Goal: Task Accomplishment & Management: Manage account settings

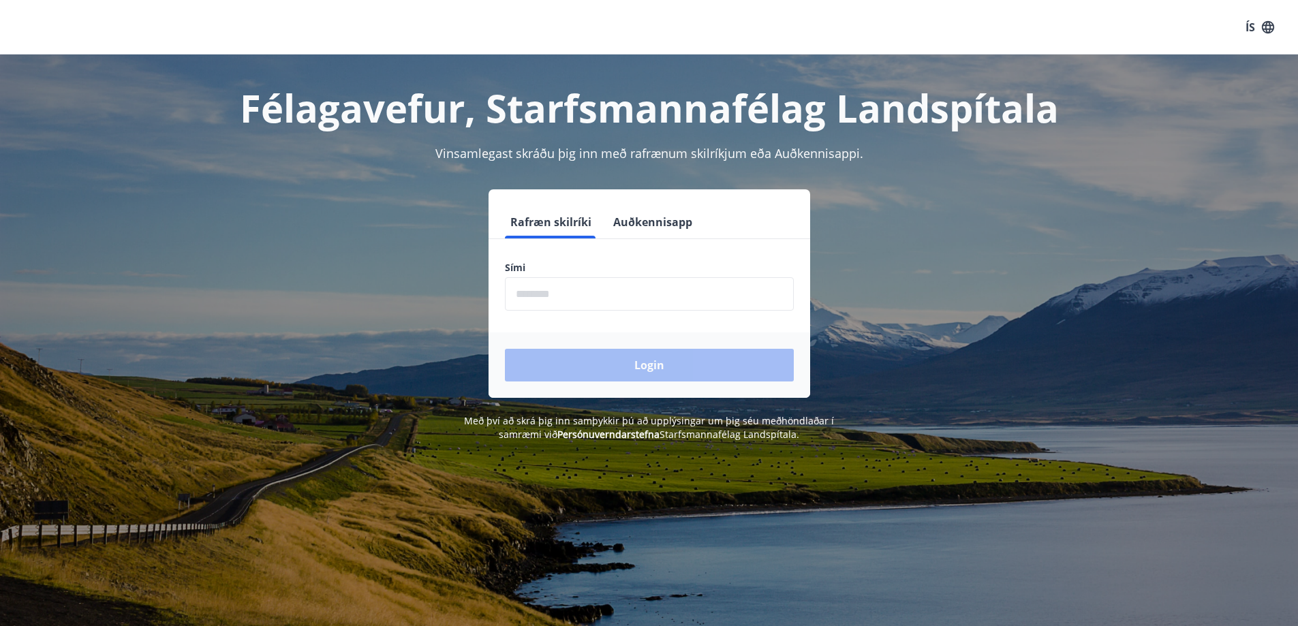
click at [701, 291] on input "phone" at bounding box center [649, 293] width 289 height 33
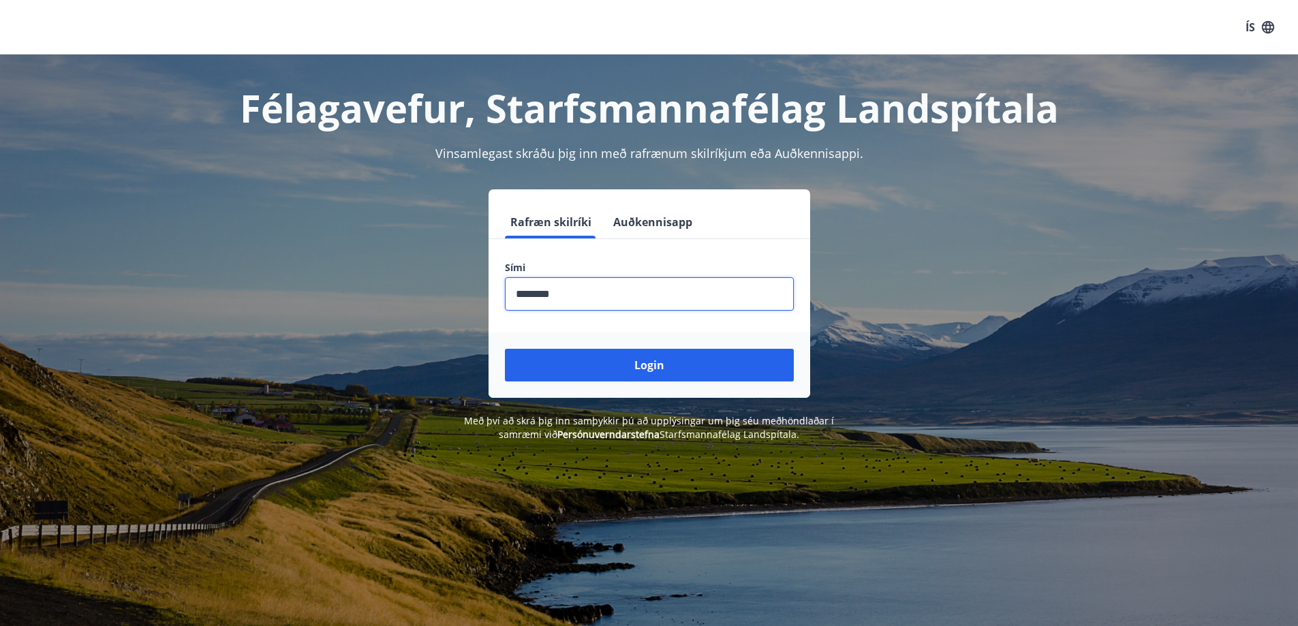
type input "********"
click at [505, 349] on button "Login" at bounding box center [649, 365] width 289 height 33
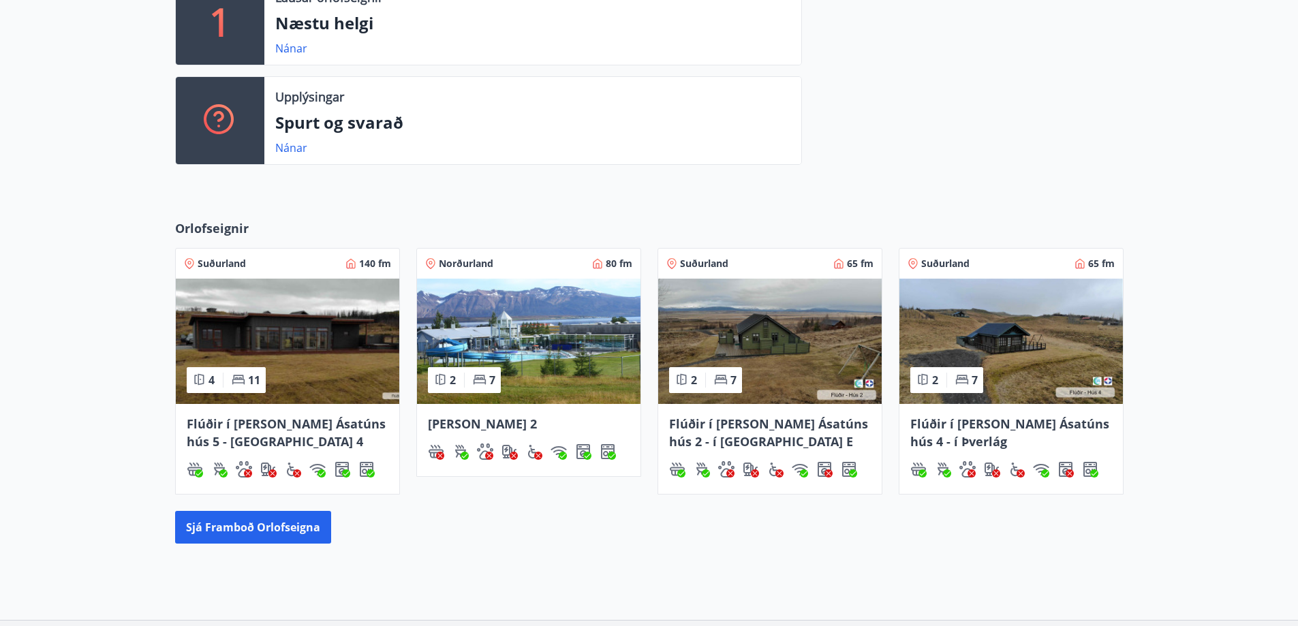
scroll to position [409, 0]
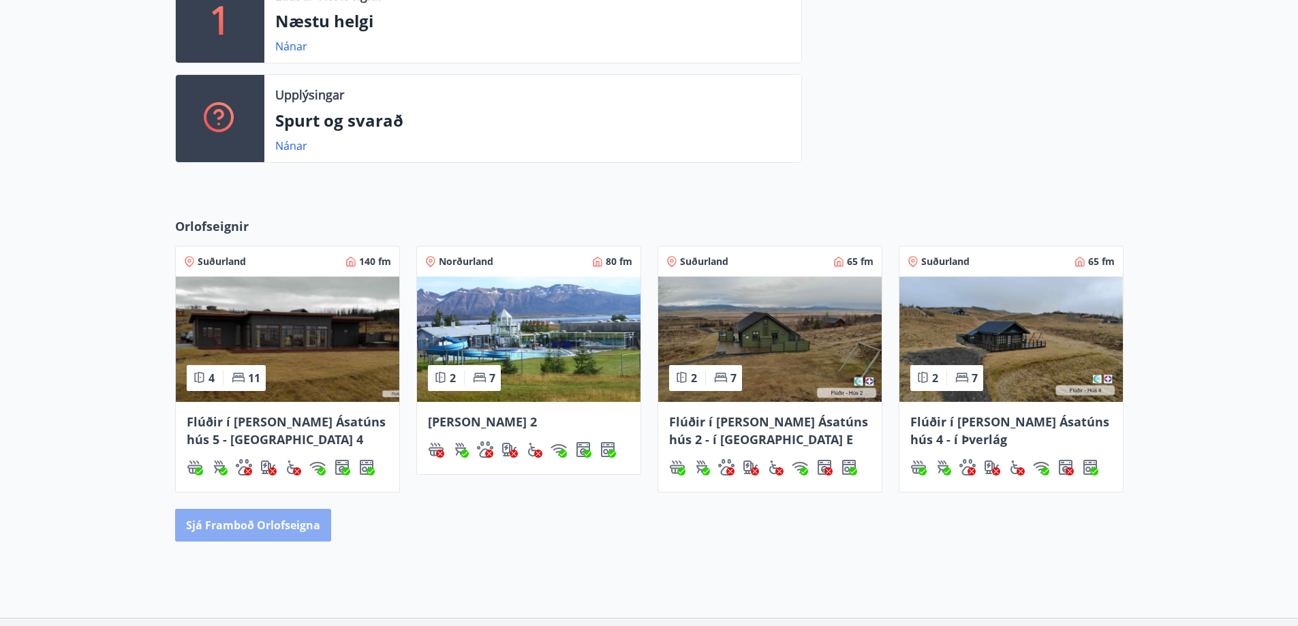
click at [289, 526] on button "Sjá framboð orlofseigna" at bounding box center [253, 525] width 156 height 33
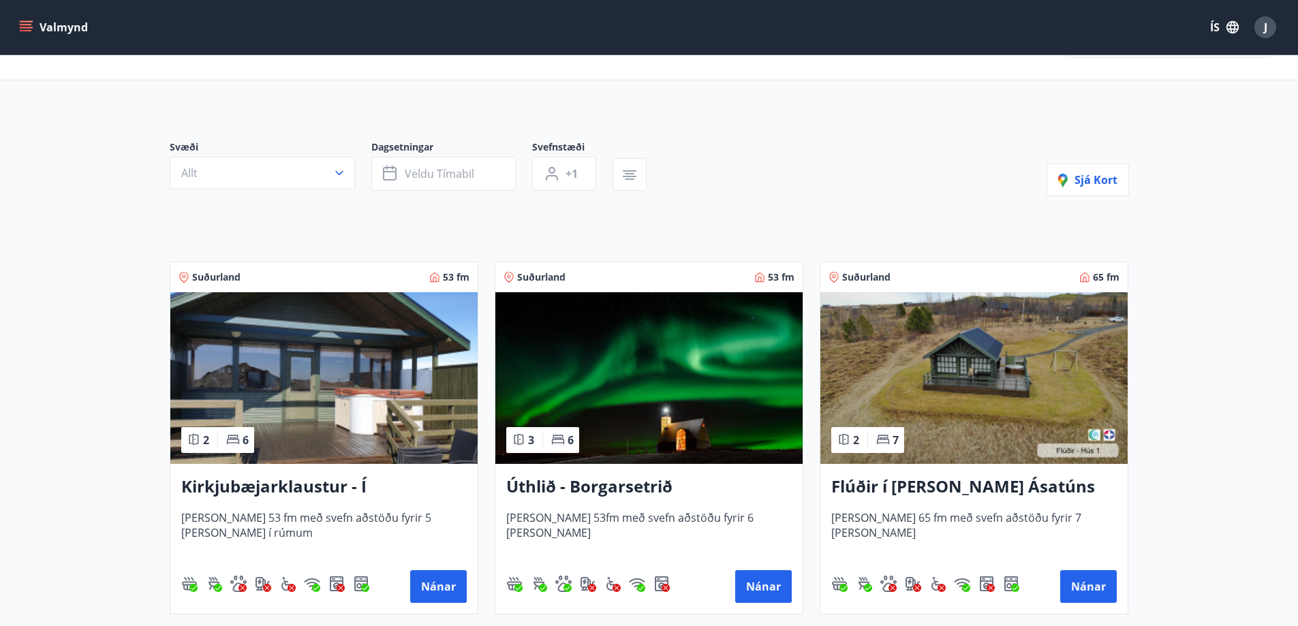
scroll to position [204, 0]
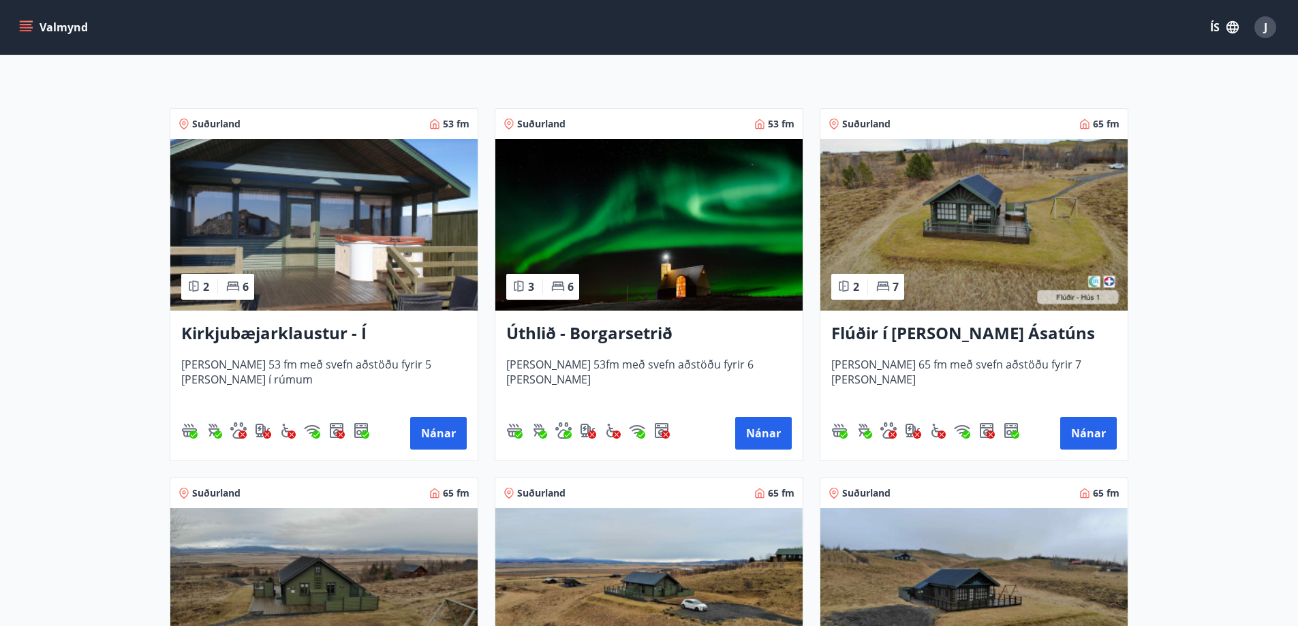
click at [775, 414] on div "Úthlið - Borgarsetrið Húsið er 53fm með svefn aðstöðu fyrir 6 manns Nánar" at bounding box center [648, 386] width 307 height 150
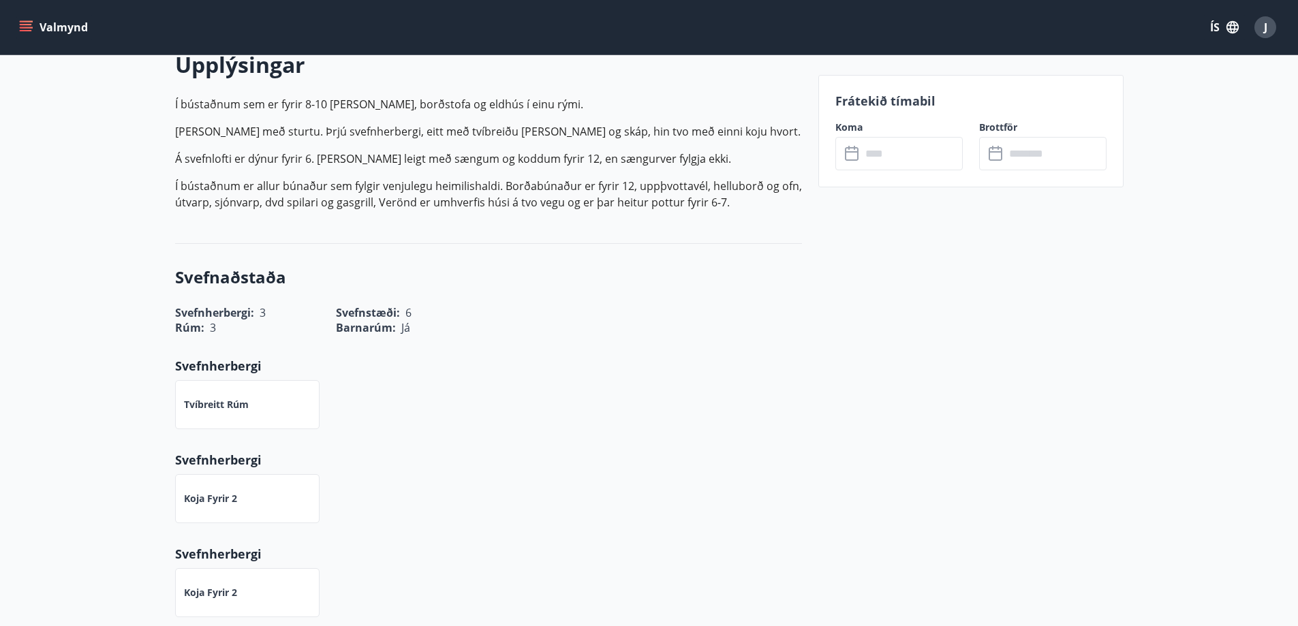
scroll to position [409, 0]
drag, startPoint x: 831, startPoint y: 166, endPoint x: 863, endPoint y: 158, distance: 33.1
click at [845, 165] on div "Koma ​ ​" at bounding box center [891, 146] width 144 height 50
click at [863, 158] on input "text" at bounding box center [912, 153] width 102 height 33
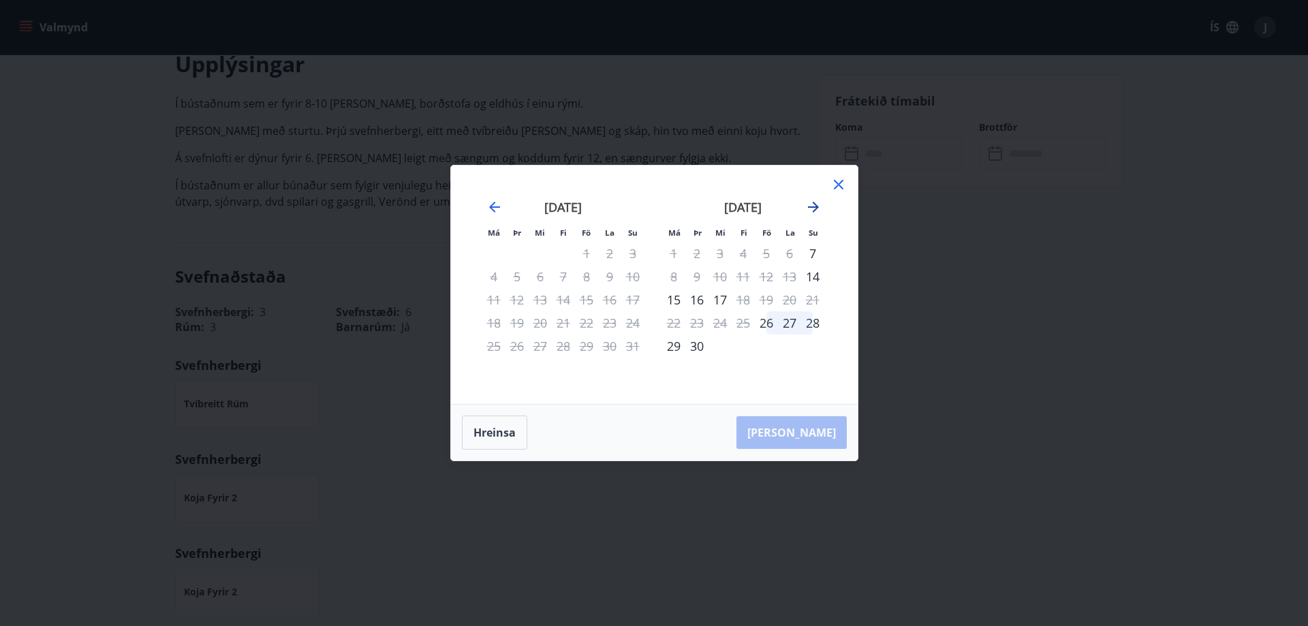
click at [811, 210] on icon "Move forward to switch to the next month." at bounding box center [813, 207] width 16 height 16
click at [842, 182] on icon at bounding box center [839, 184] width 16 height 16
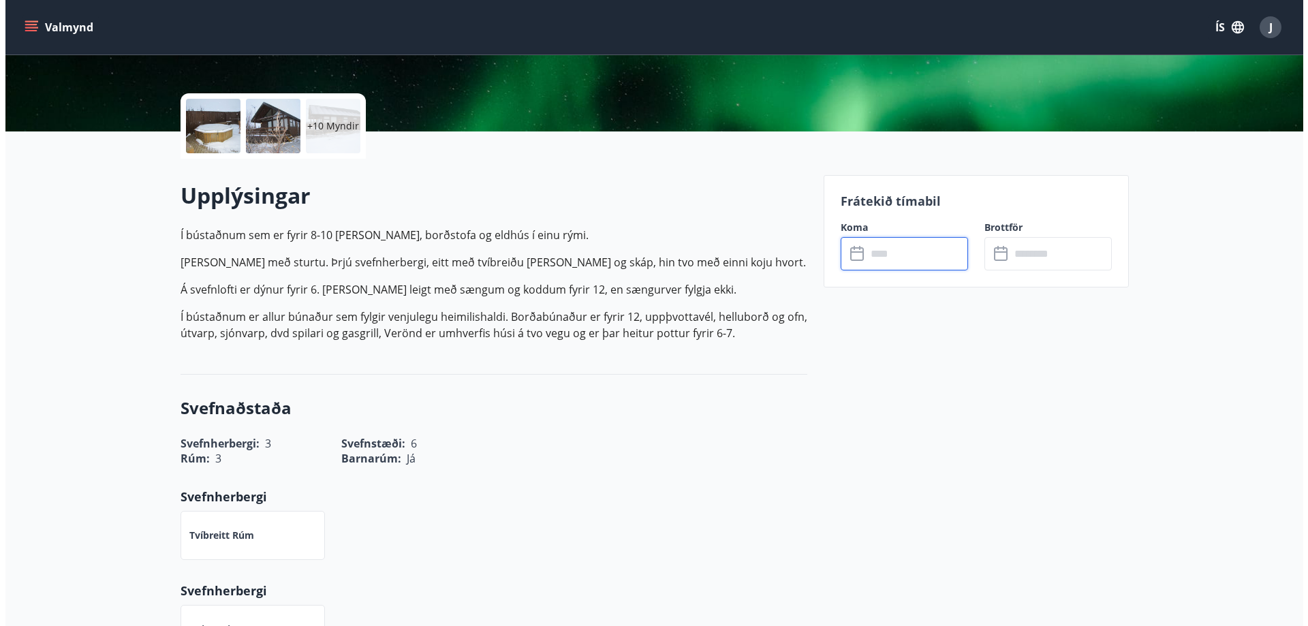
scroll to position [273, 0]
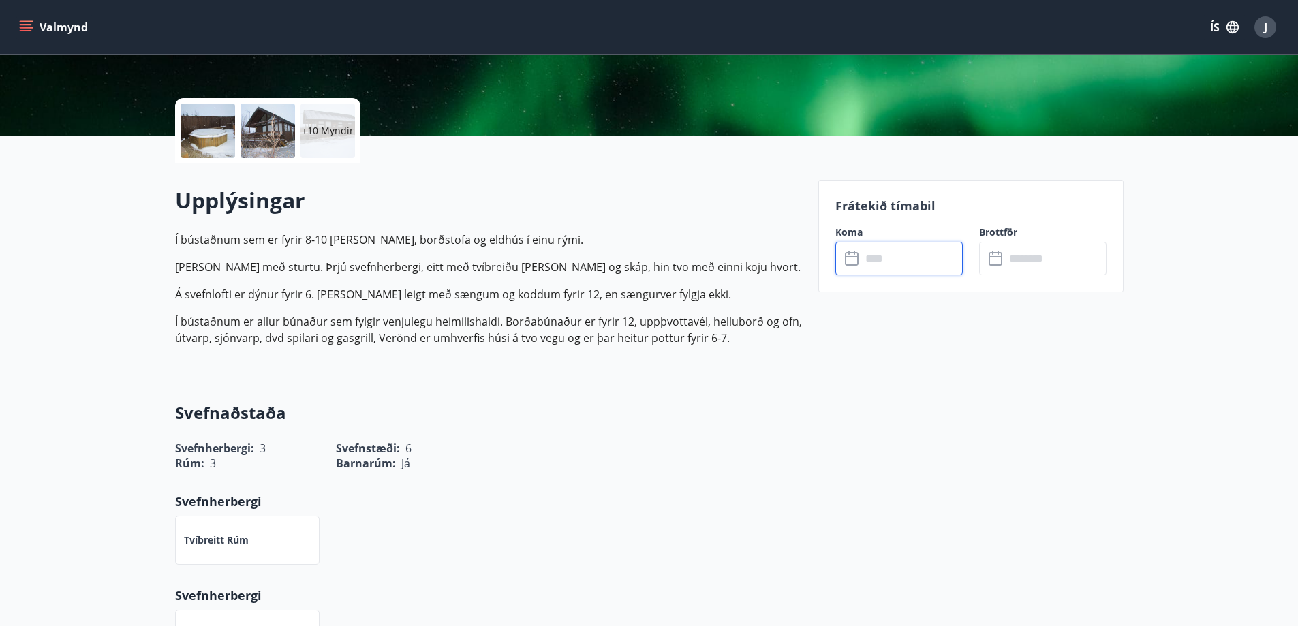
click at [1253, 22] on button "J" at bounding box center [1265, 27] width 33 height 33
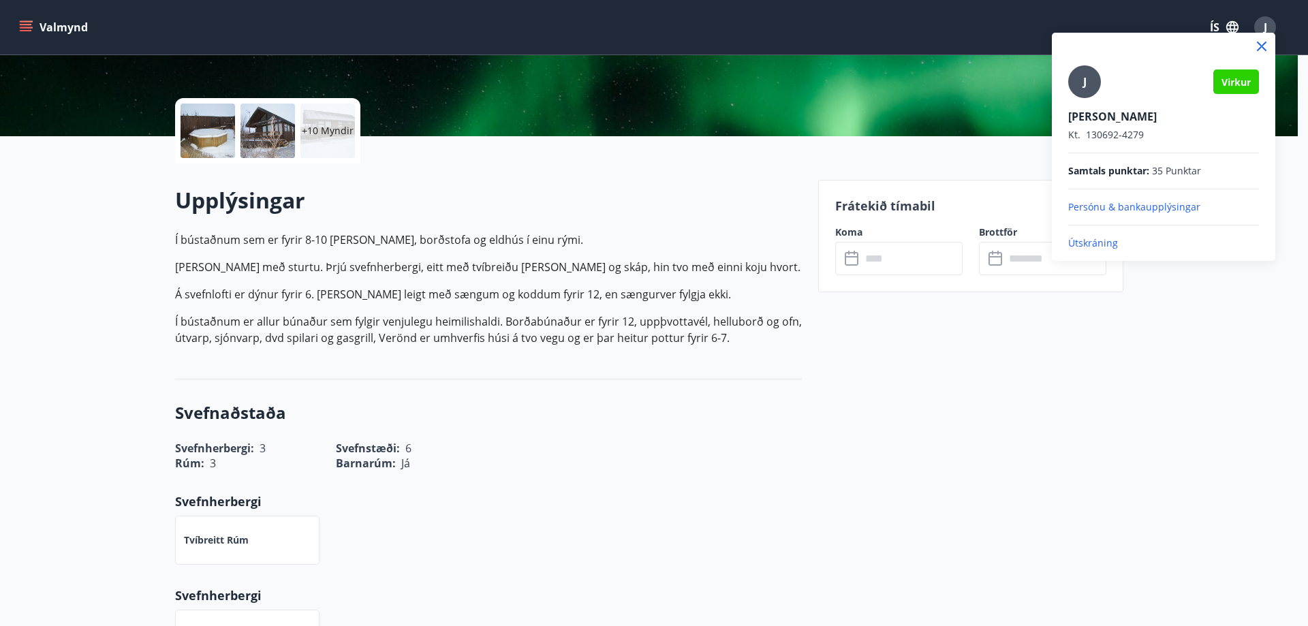
click at [1226, 73] on div "Virkur" at bounding box center [1237, 82] width 46 height 25
click at [1079, 245] on p "Útskráning" at bounding box center [1164, 243] width 191 height 14
